Goal: Task Accomplishment & Management: Manage account settings

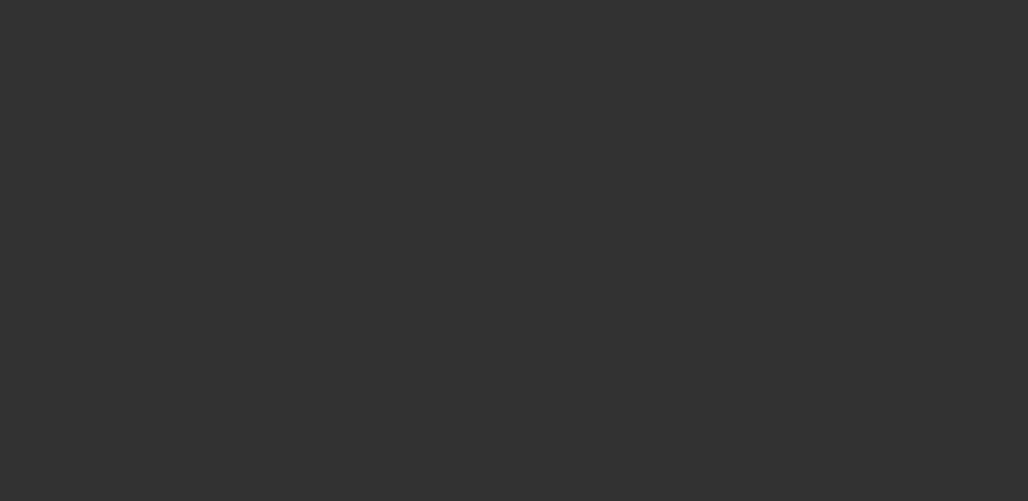
select select "3"
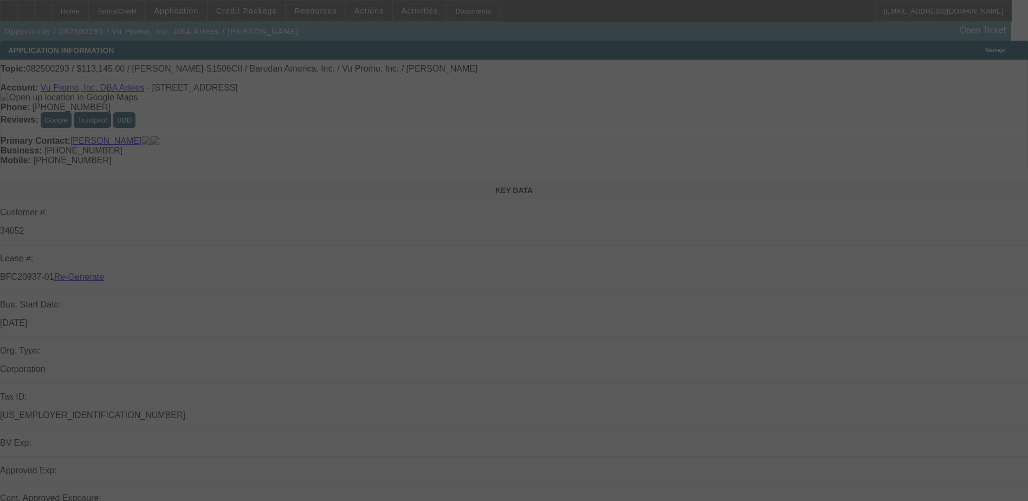
select select "0"
select select "2"
select select "0.1"
select select "4"
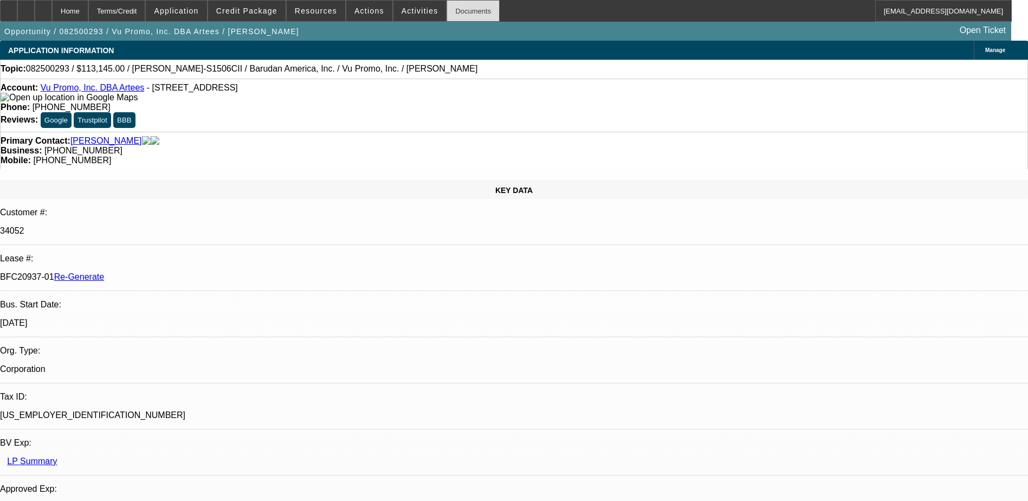
click at [456, 8] on div "Documents" at bounding box center [473, 11] width 53 height 22
click at [544, 42] on div "APPLICATION INFORMATION Manage" at bounding box center [514, 50] width 1028 height 19
click at [500, 36] on div "Opportunity / 082500293 / Vu Promo, Inc. DBA Artees / Jerome, Michael Open Tick…" at bounding box center [505, 31] width 1011 height 19
click at [355, 10] on span "Actions" at bounding box center [369, 11] width 30 height 9
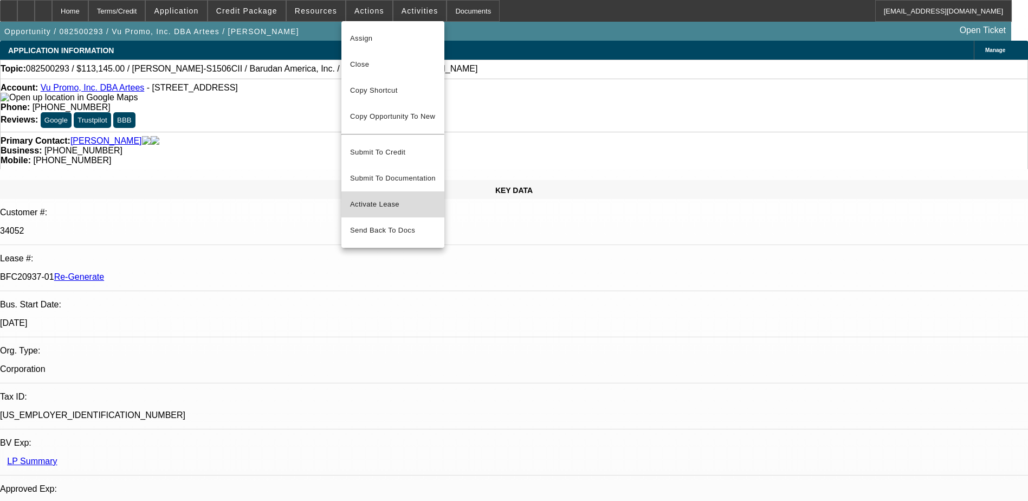
click at [367, 198] on span "Activate Lease" at bounding box center [393, 204] width 86 height 13
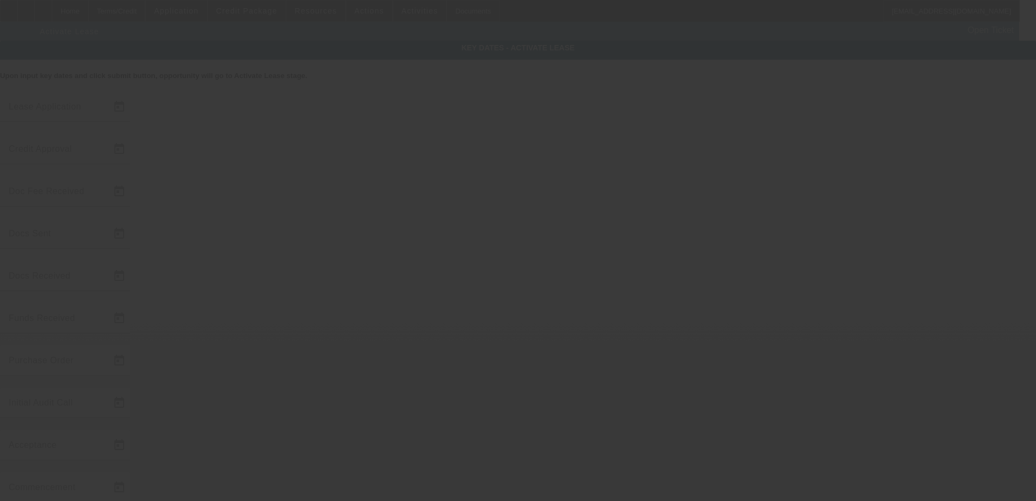
type input "8/12/2025"
type input "8/14/2025"
type input "8/18/2025"
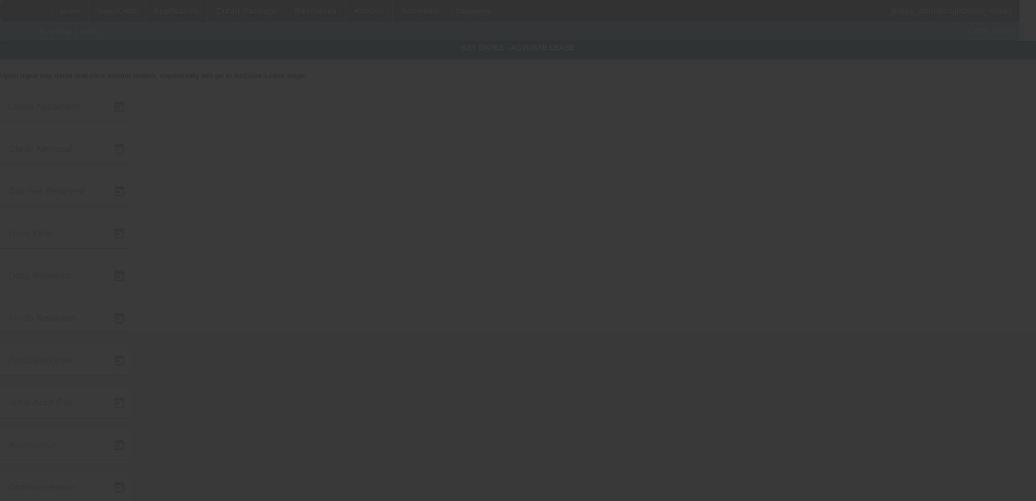
type input "8/18/2025"
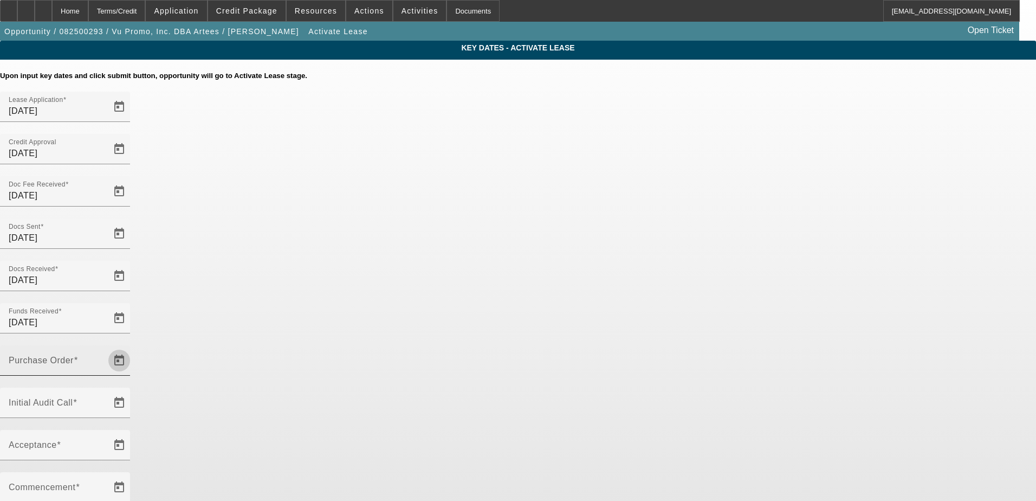
click at [132, 347] on span "Open calendar" at bounding box center [119, 360] width 26 height 26
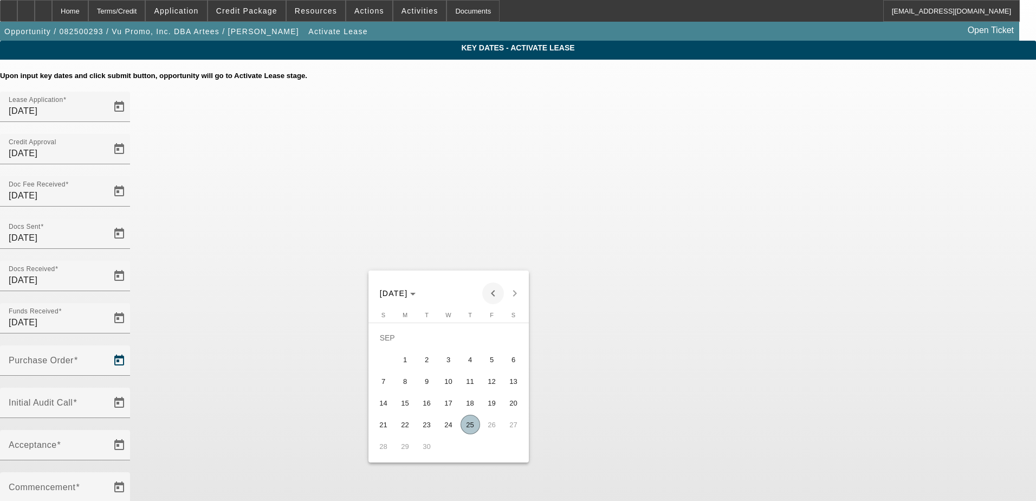
click at [493, 285] on span "Previous month" at bounding box center [493, 293] width 22 height 22
click at [425, 408] on span "19" at bounding box center [427, 403] width 20 height 20
type input "8/19/2025"
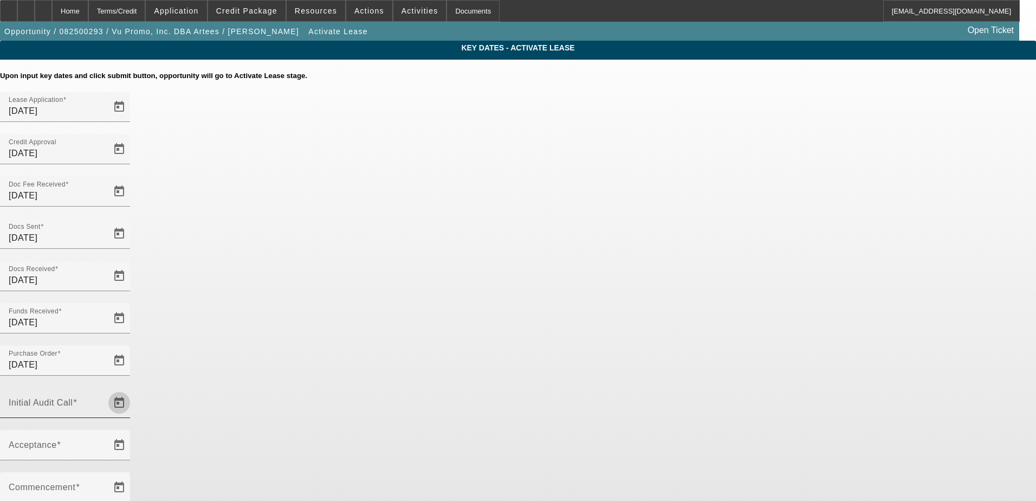
click at [132, 390] on span "Open calendar" at bounding box center [119, 403] width 26 height 26
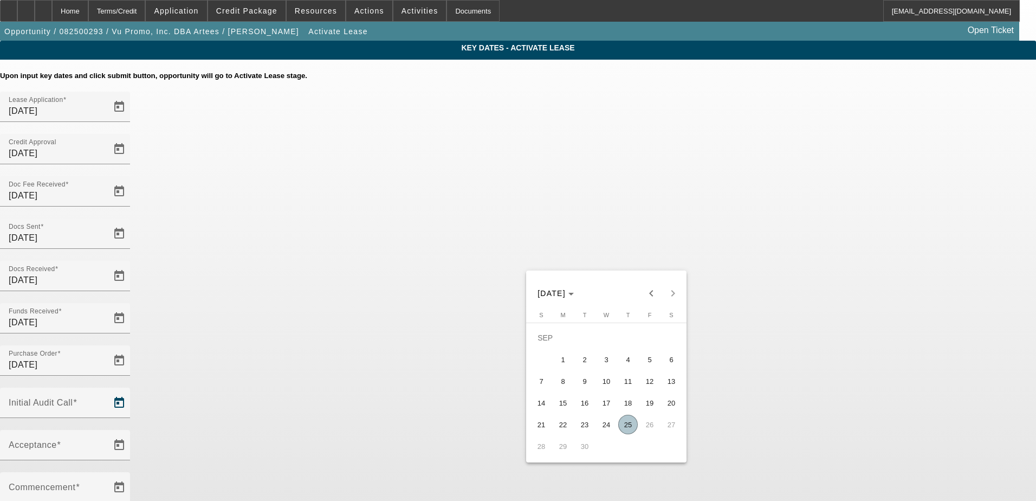
click at [628, 423] on span "25" at bounding box center [628, 425] width 20 height 20
type input "9/25/2025"
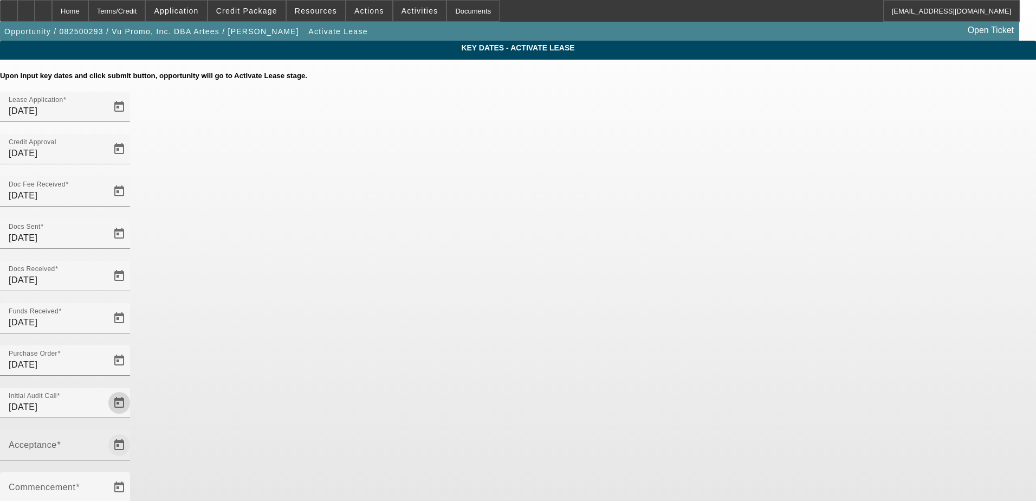
click at [132, 432] on span "Open calendar" at bounding box center [119, 445] width 26 height 26
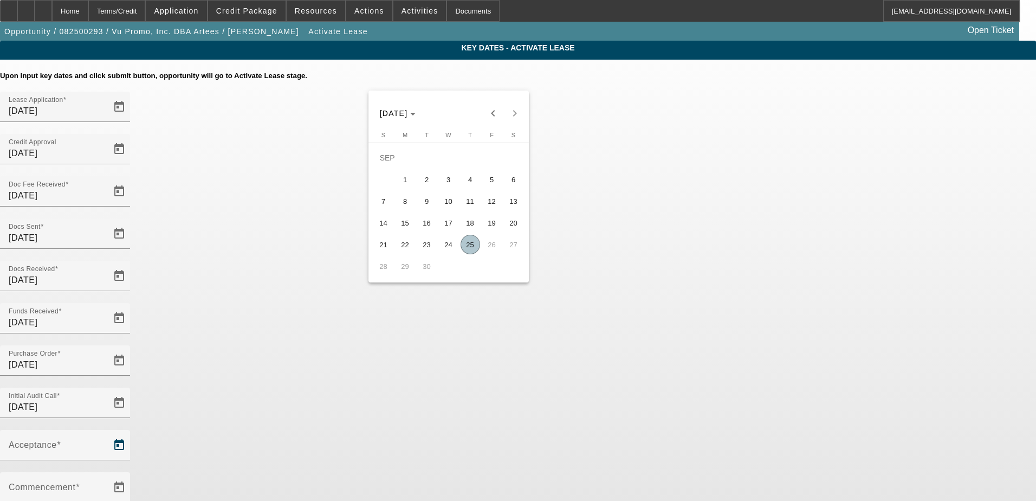
click at [469, 245] on span "25" at bounding box center [471, 245] width 20 height 20
type input "9/25/2025"
type input "10/1/2025"
type input "11/1/2025"
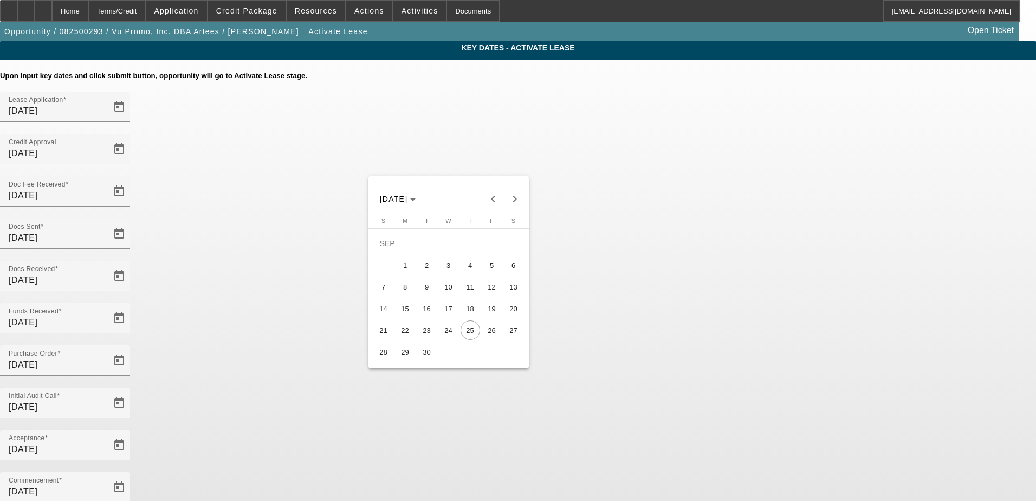
click at [405, 354] on span "29" at bounding box center [406, 352] width 20 height 20
type input "9/29/2025"
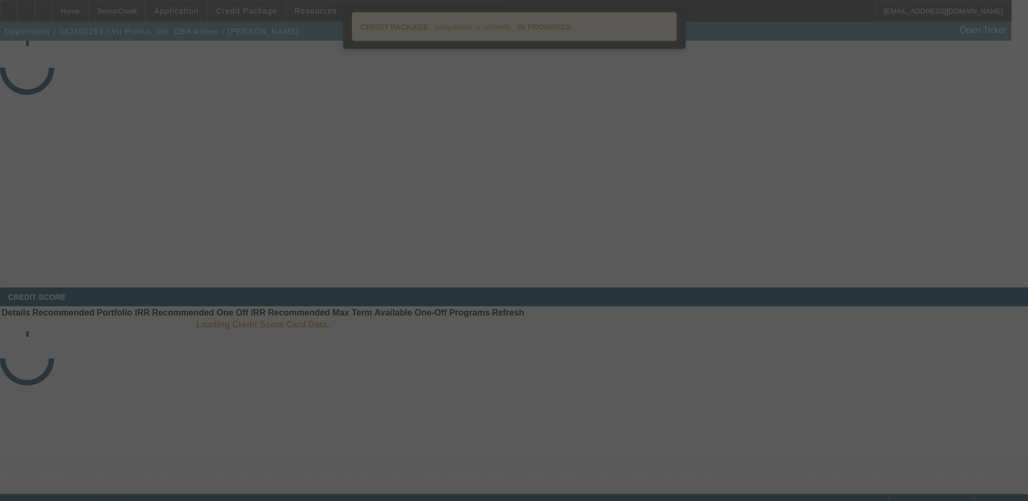
select select "4"
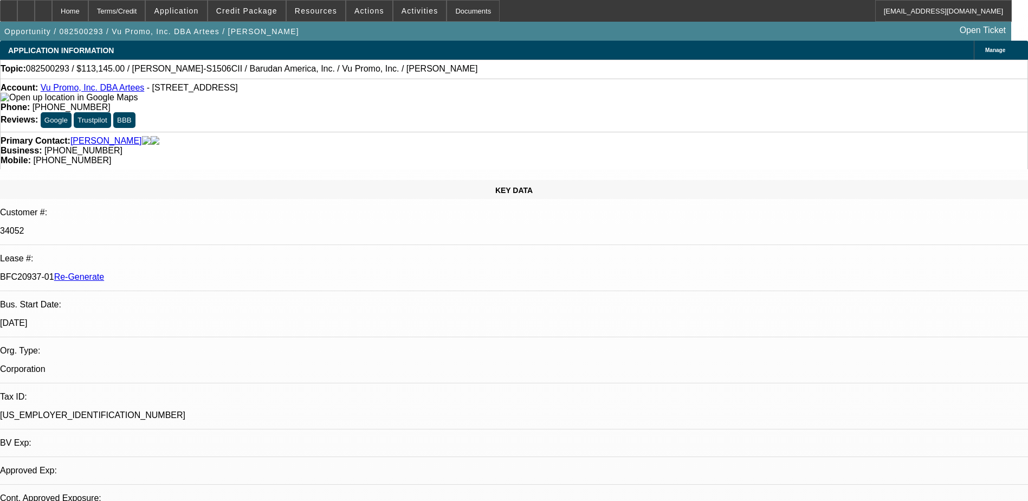
select select "0"
select select "2"
select select "0.1"
select select "4"
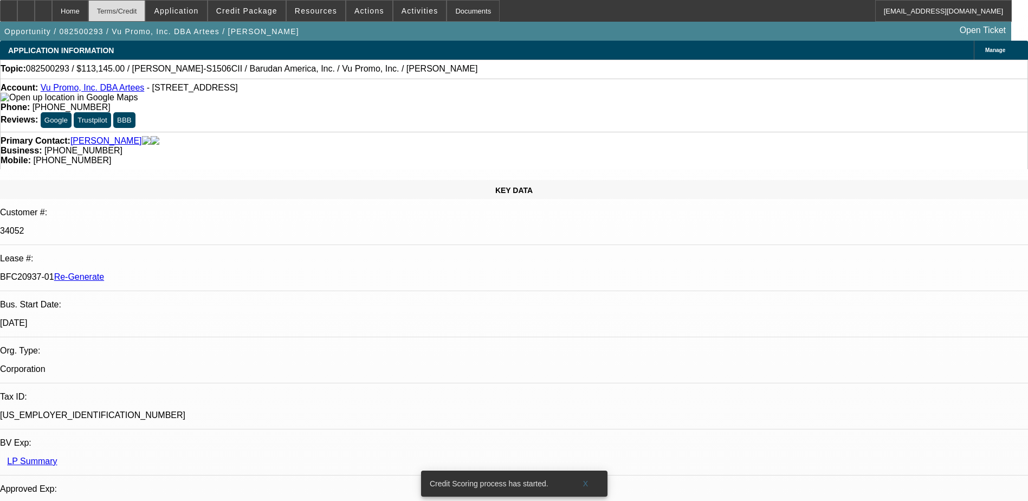
click at [146, 7] on div "Terms/Credit" at bounding box center [116, 11] width 57 height 22
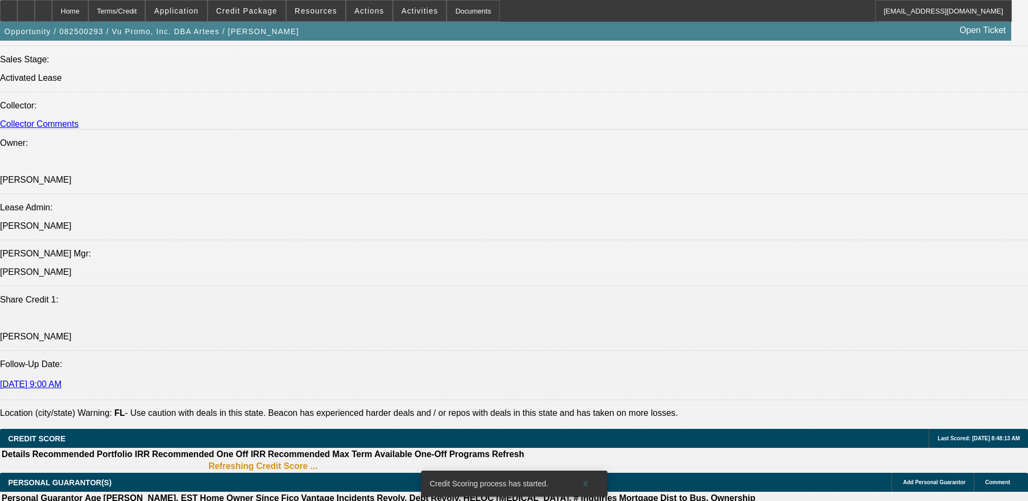
scroll to position [1050, 0]
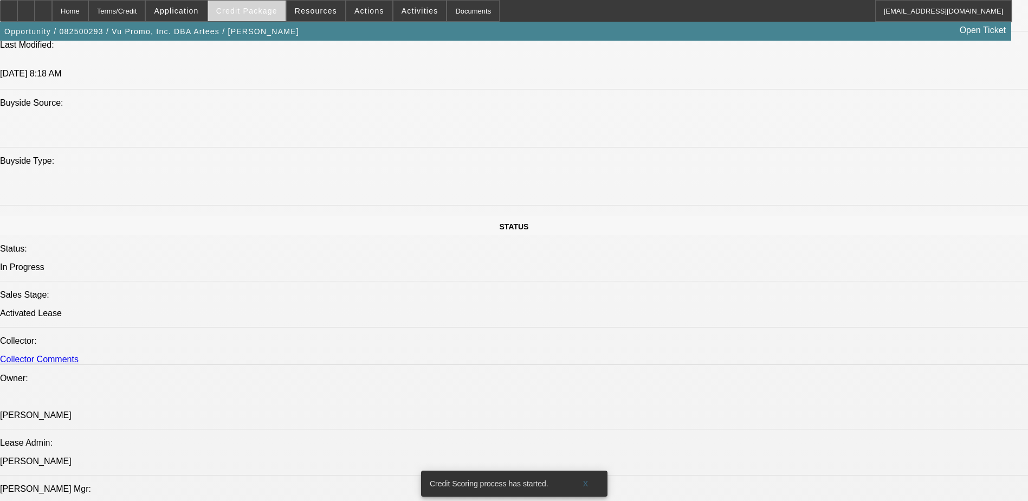
click at [253, 5] on span at bounding box center [247, 11] width 78 height 26
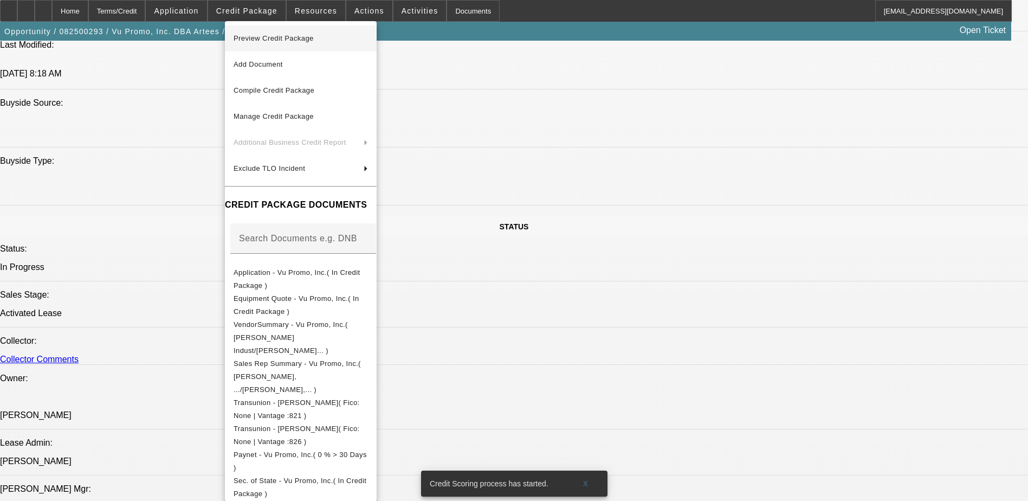
click at [271, 33] on span "Preview Credit Package" at bounding box center [301, 38] width 134 height 13
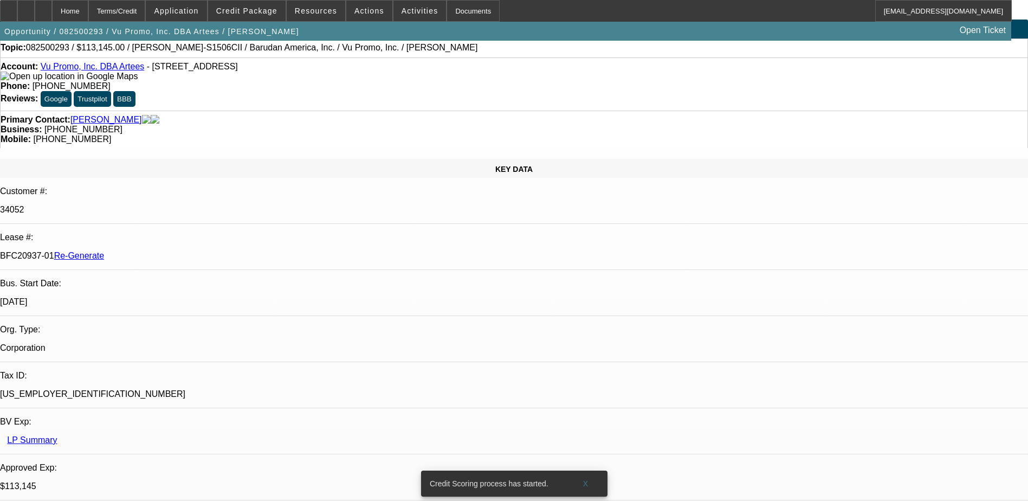
scroll to position [21, 0]
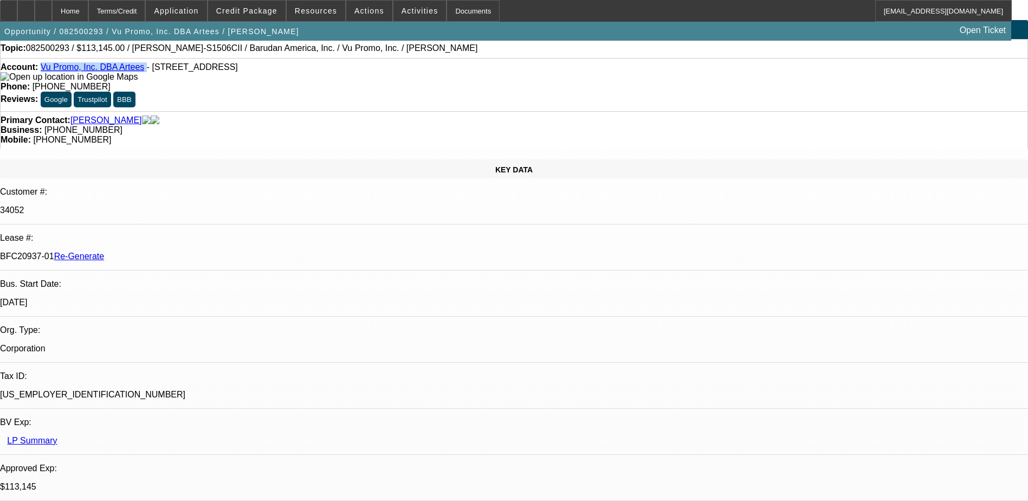
drag, startPoint x: 135, startPoint y: 68, endPoint x: 49, endPoint y: 67, distance: 85.6
click at [49, 67] on div "Account: Vu Promo, Inc. DBA Artees - 6726 NW 72nd Ave, Miami, FL 33166" at bounding box center [514, 72] width 1027 height 20
copy div "Vu Promo, Inc. DBA Artees"
drag, startPoint x: 127, startPoint y: 163, endPoint x: 173, endPoint y: 165, distance: 45.6
click at [173, 251] on div "BFC20937-01 Re-Generate" at bounding box center [514, 256] width 1028 height 10
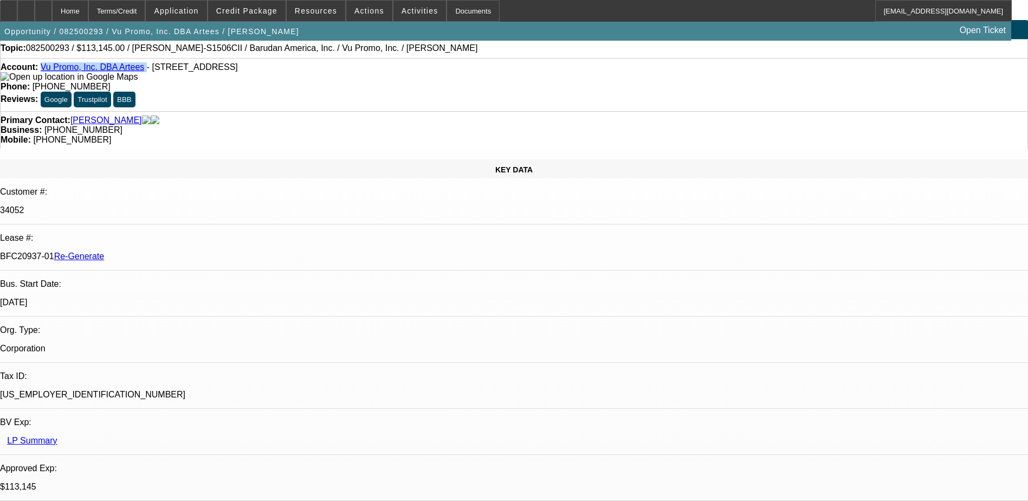
copy p "BFC20937-01"
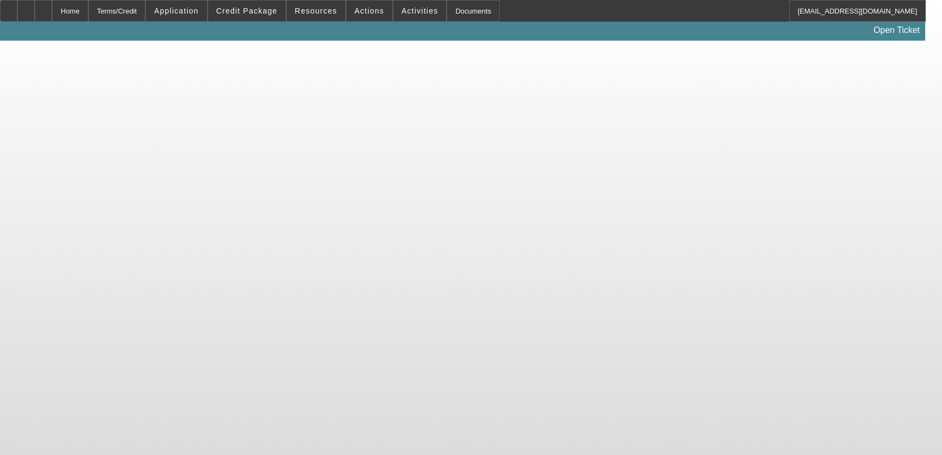
select select "3"
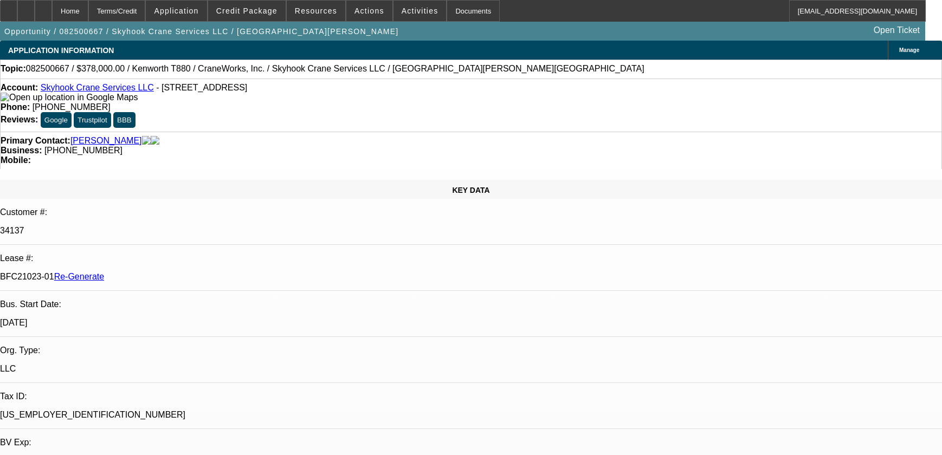
select select "0"
select select "2"
select select "0"
select select "6"
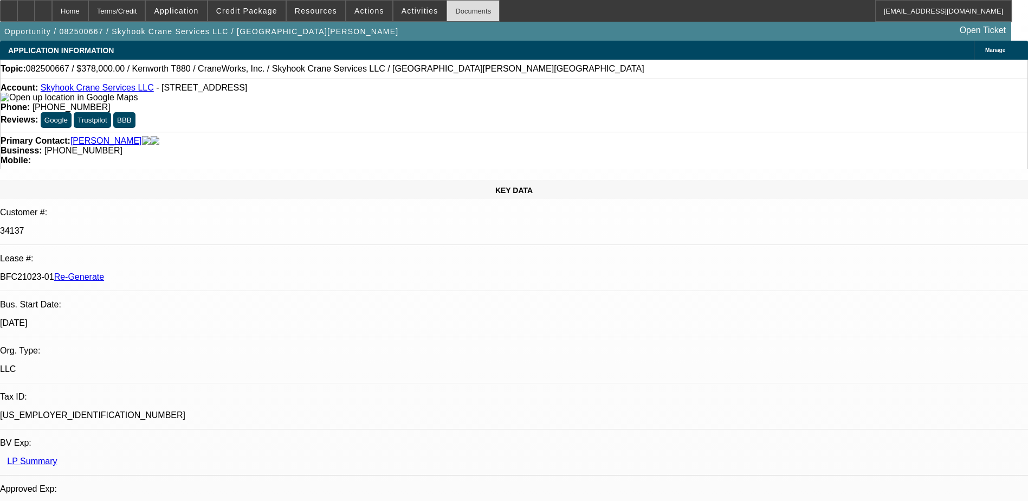
click at [450, 13] on div "Documents" at bounding box center [473, 11] width 53 height 22
click at [313, 5] on span at bounding box center [316, 11] width 59 height 26
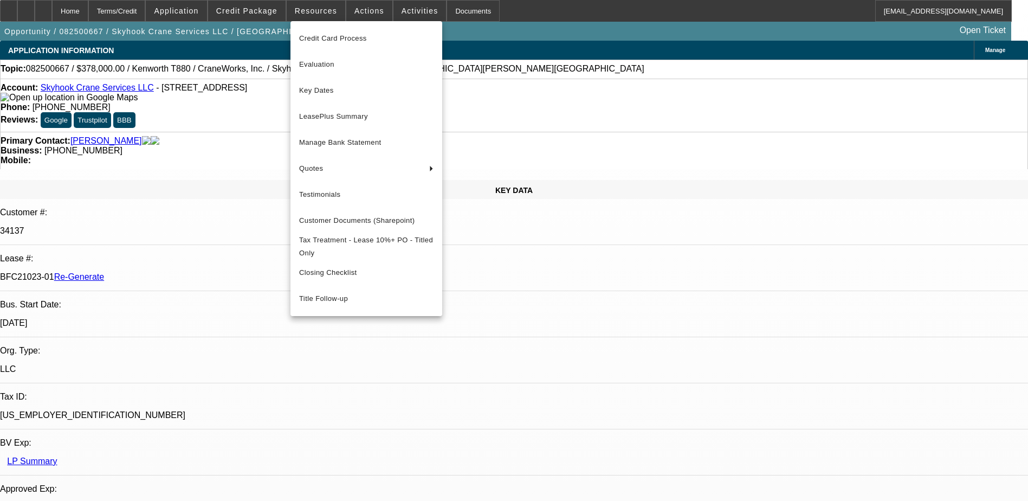
click at [255, 14] on div at bounding box center [514, 250] width 1028 height 501
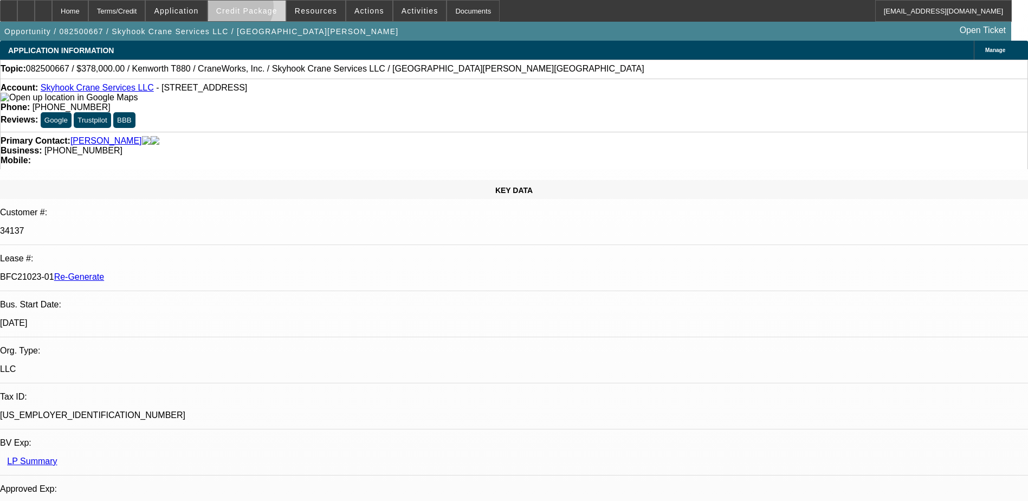
click at [256, 10] on span "Credit Package" at bounding box center [246, 11] width 61 height 9
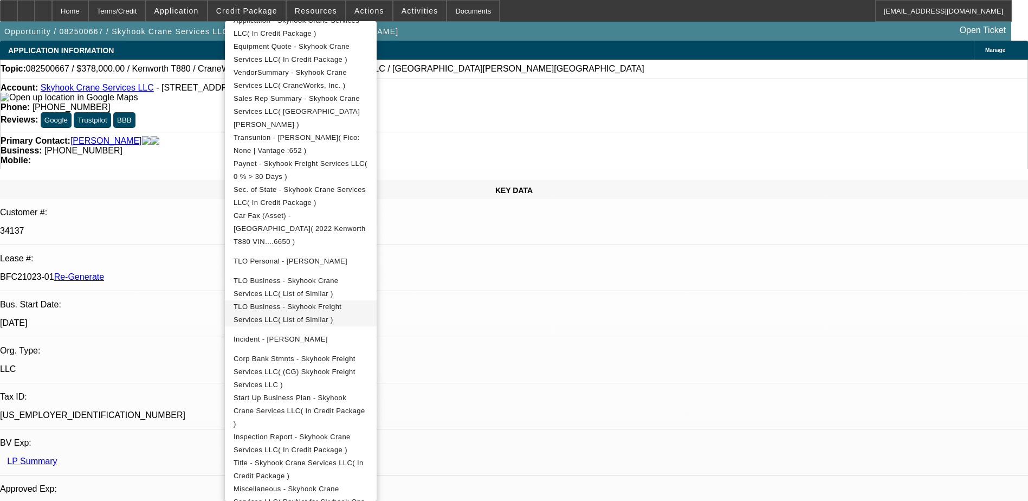
scroll to position [271, 0]
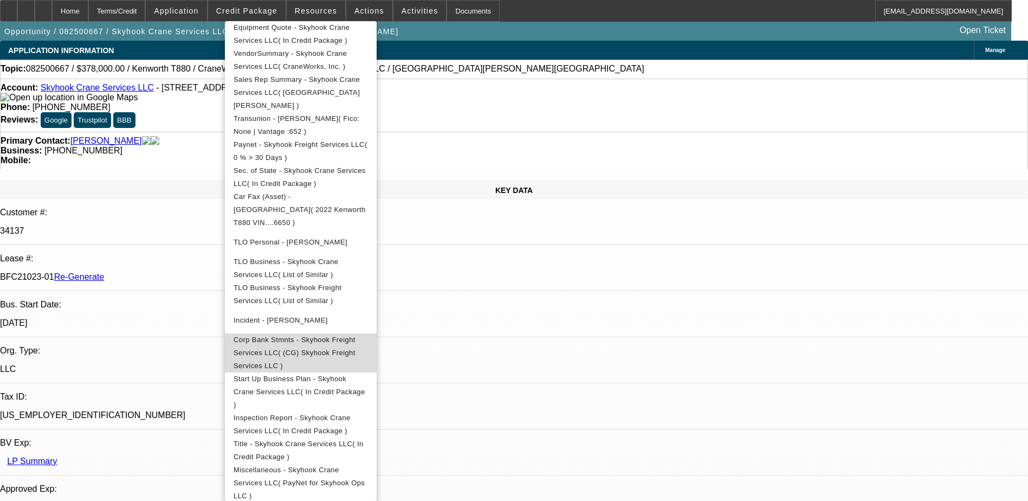
click at [368, 333] on span "Corp Bank Stmnts - Skyhook Freight Services LLC( (CG) Skyhook Freight Services …" at bounding box center [301, 352] width 134 height 39
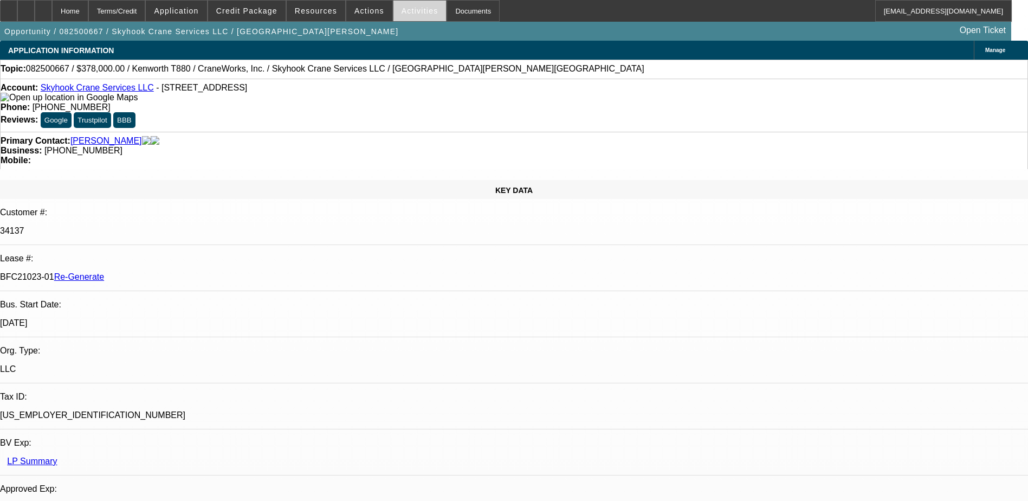
click at [408, 12] on span "Activities" at bounding box center [420, 11] width 37 height 9
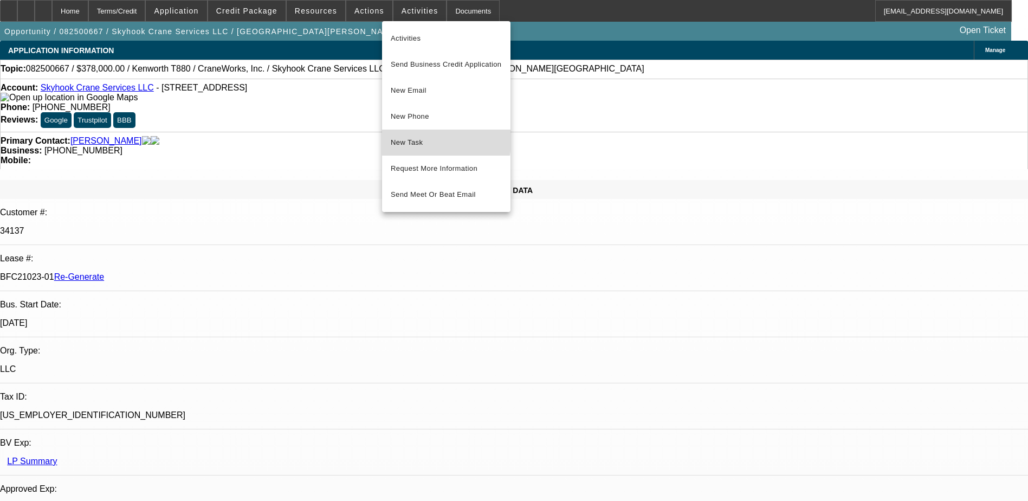
click at [421, 138] on span "New Task" at bounding box center [446, 142] width 111 height 13
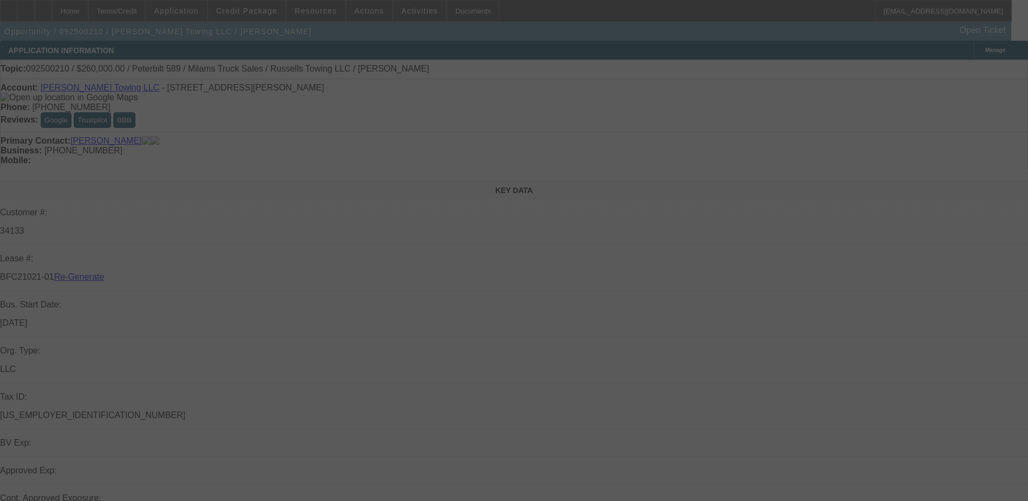
select select "3"
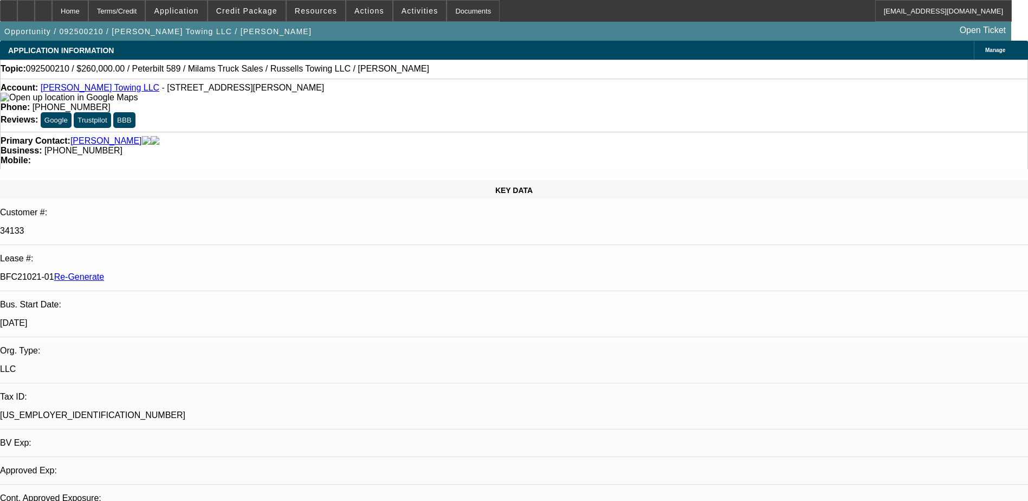
select select "0"
select select "1"
select select "3"
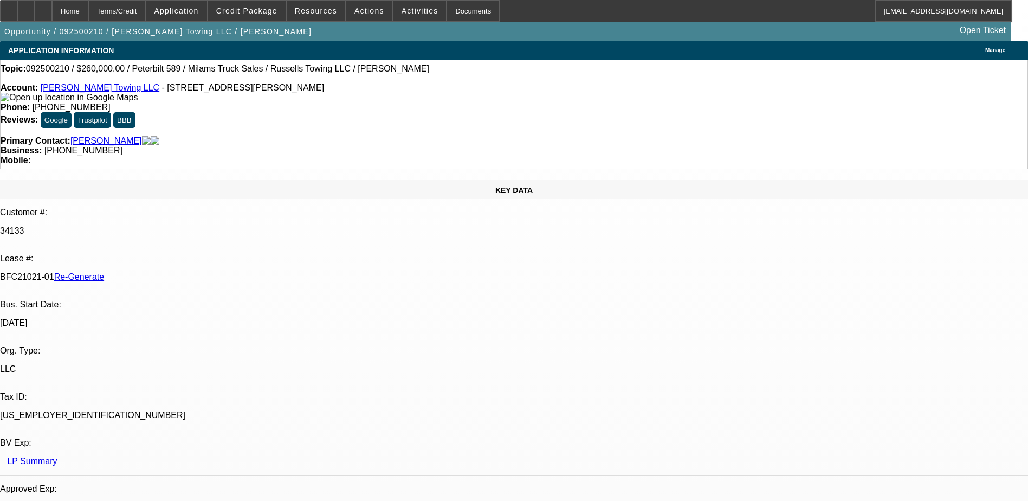
select select "6"
click at [818, 254] on mat-icon "reply_all" at bounding box center [814, 256] width 13 height 13
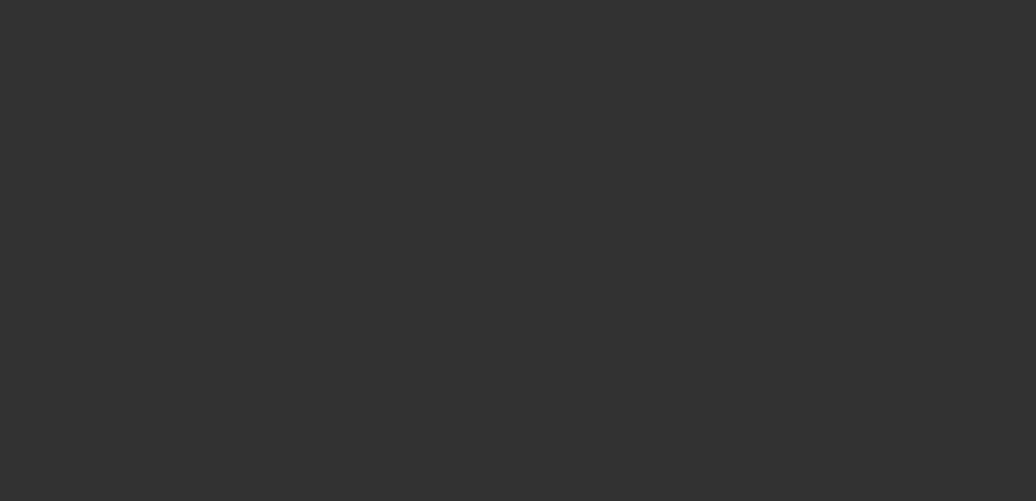
select select "3"
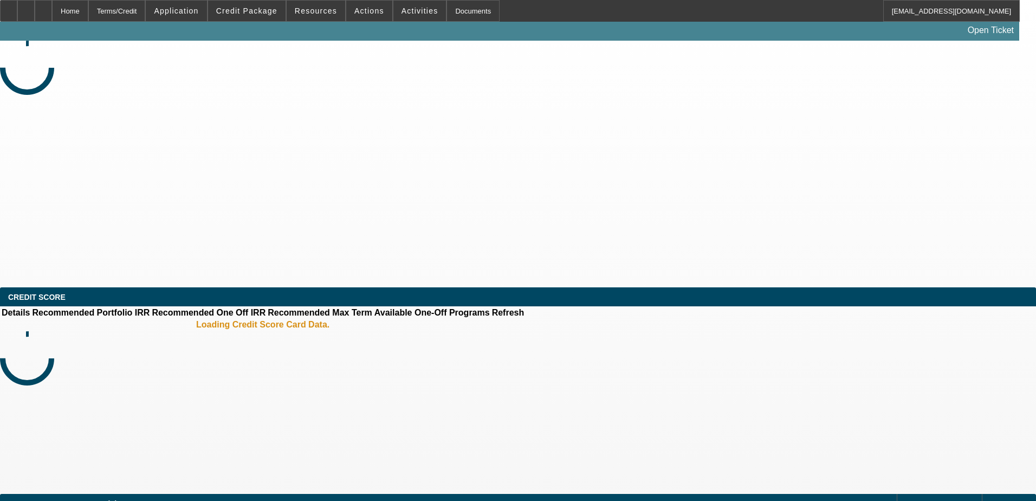
select select "0"
select select "6"
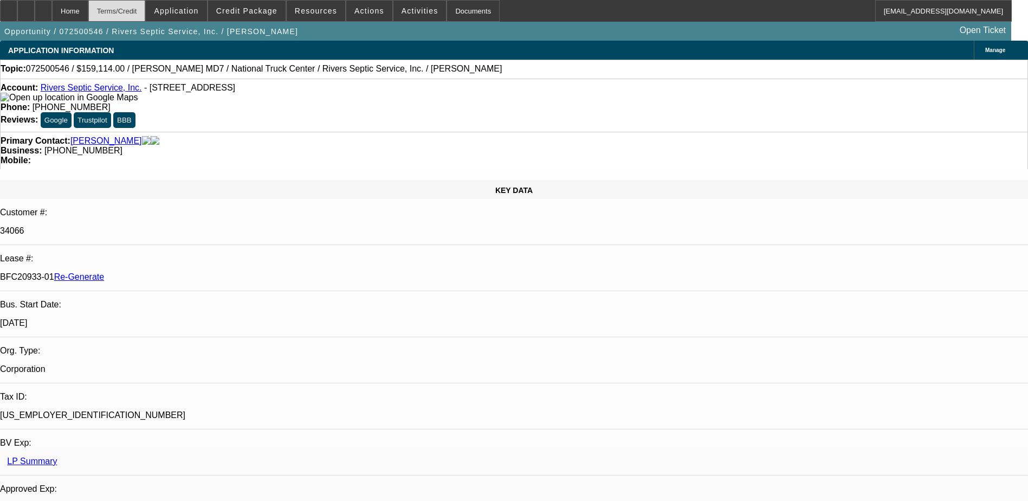
click at [146, 11] on div "Terms/Credit" at bounding box center [116, 11] width 57 height 22
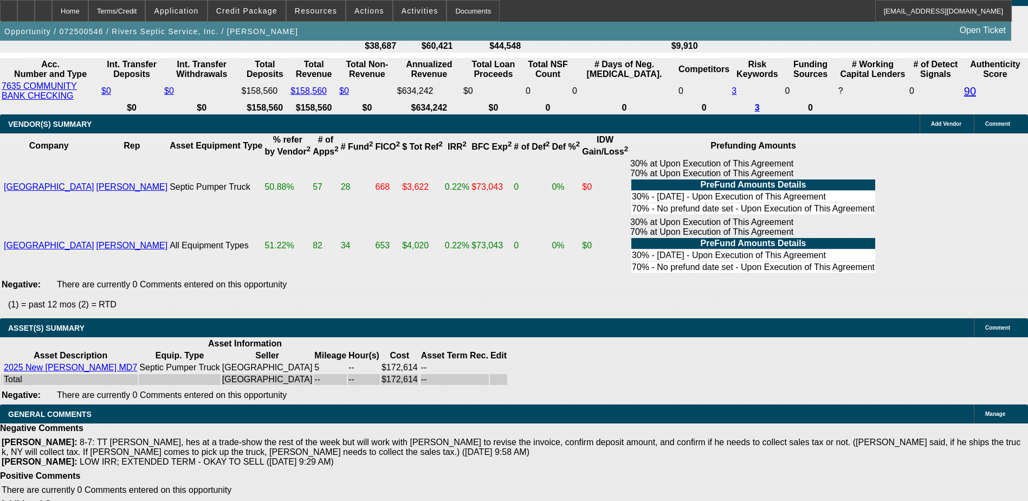
scroll to position [2190, 0]
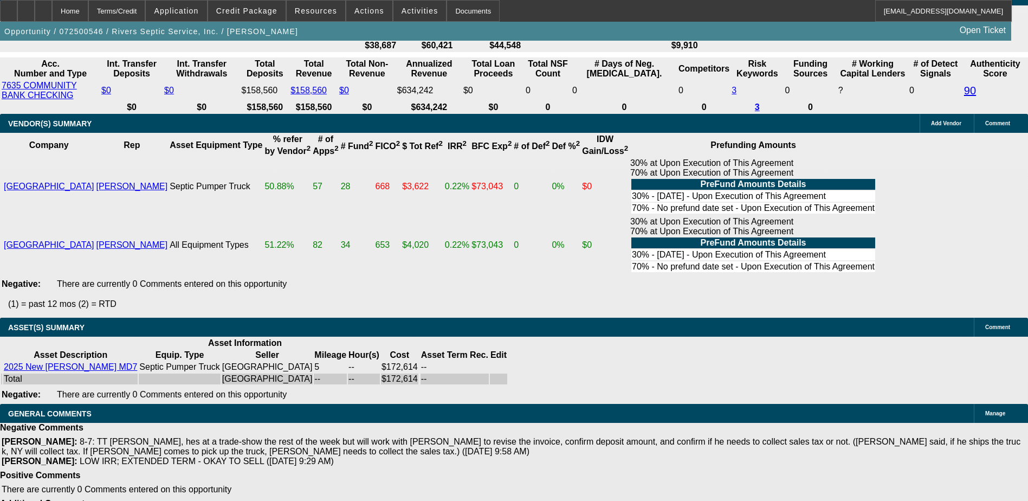
click at [855, 221] on button "reply_all Reply All" at bounding box center [863, 222] width 68 height 26
